Goal: Task Accomplishment & Management: Use online tool/utility

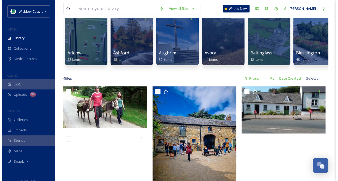
scroll to position [53, 0]
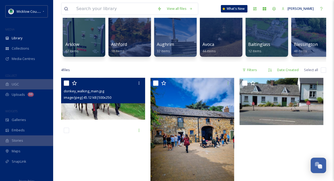
click at [67, 86] on input "checkbox" at bounding box center [66, 82] width 5 height 5
checkbox input "true"
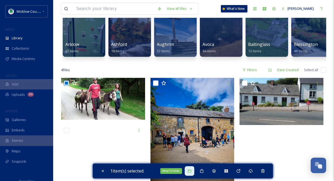
click at [191, 171] on icon at bounding box center [189, 171] width 4 height 4
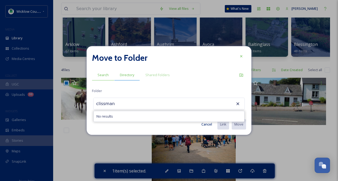
type input "clissman"
click at [128, 76] on span "Directory" at bounding box center [127, 74] width 14 height 5
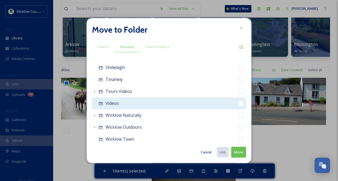
scroll to position [371, 0]
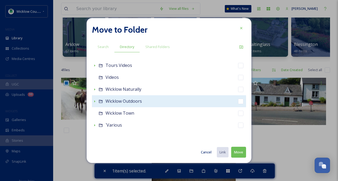
click at [130, 100] on span "Wicklow Outdoors" at bounding box center [123, 101] width 36 height 6
checkbox input "false"
checkbox input "true"
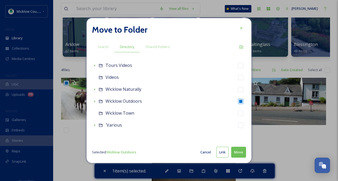
click at [242, 152] on button "Move" at bounding box center [238, 152] width 15 height 11
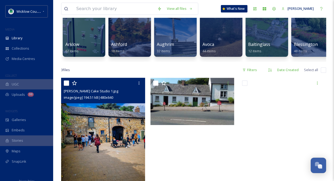
click at [67, 86] on input "checkbox" at bounding box center [66, 82] width 5 height 5
checkbox input "true"
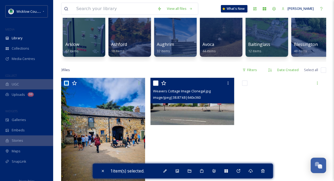
click at [156, 86] on input "checkbox" at bounding box center [155, 82] width 5 height 5
checkbox input "true"
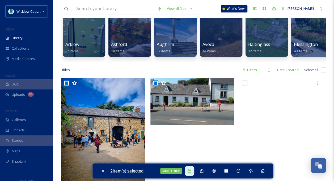
click at [190, 170] on icon at bounding box center [189, 171] width 4 height 4
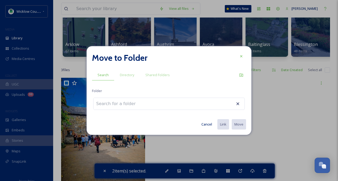
click at [150, 102] on div at bounding box center [168, 104] width 151 height 12
click at [131, 76] on span "Directory" at bounding box center [127, 74] width 14 height 5
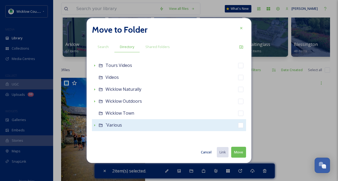
click at [123, 123] on div "`Various" at bounding box center [169, 125] width 154 height 12
checkbox input "false"
checkbox input "true"
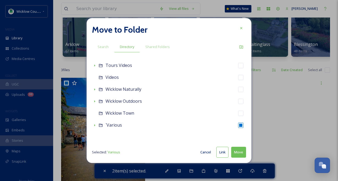
click at [243, 151] on button "Move" at bounding box center [238, 152] width 15 height 11
